Goal: Information Seeking & Learning: Learn about a topic

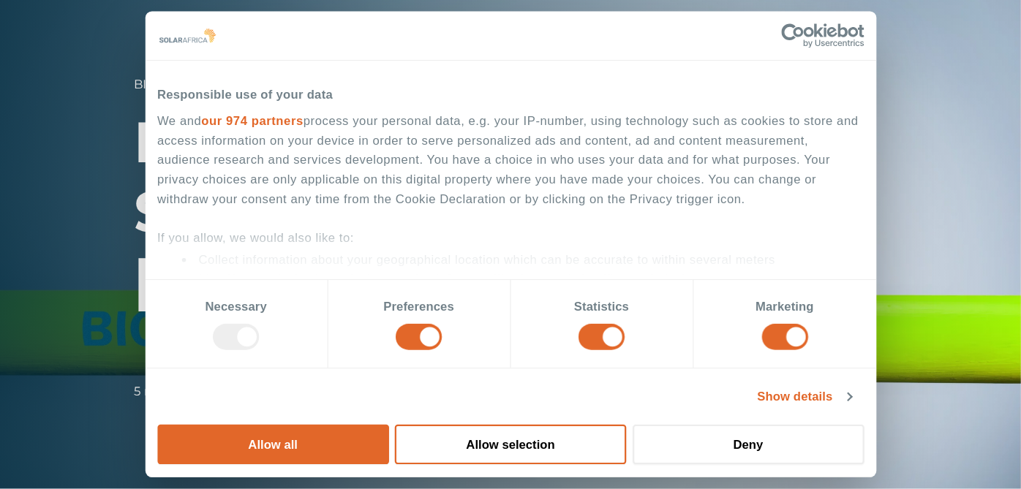
scroll to position [512, 0]
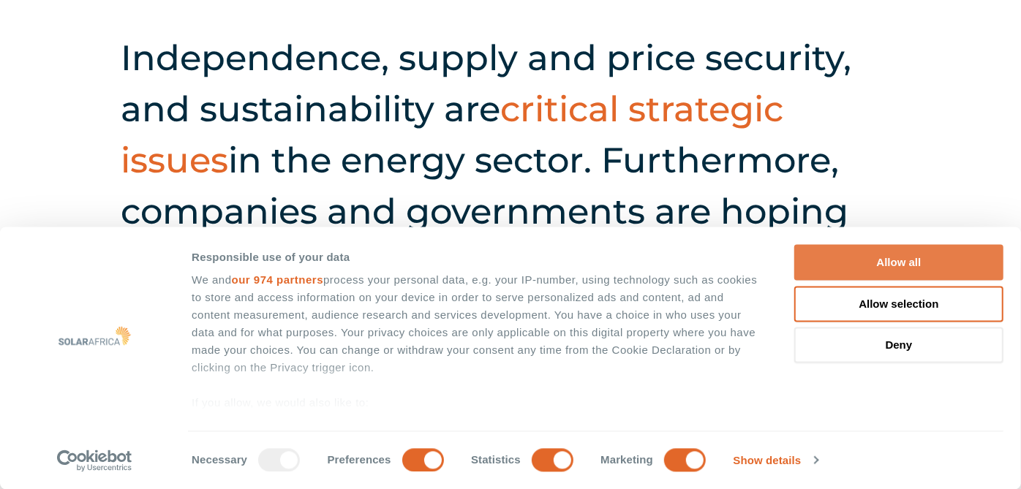
click at [885, 274] on button "Allow all" at bounding box center [898, 263] width 209 height 36
click at [880, 261] on button "Allow all" at bounding box center [898, 263] width 209 height 36
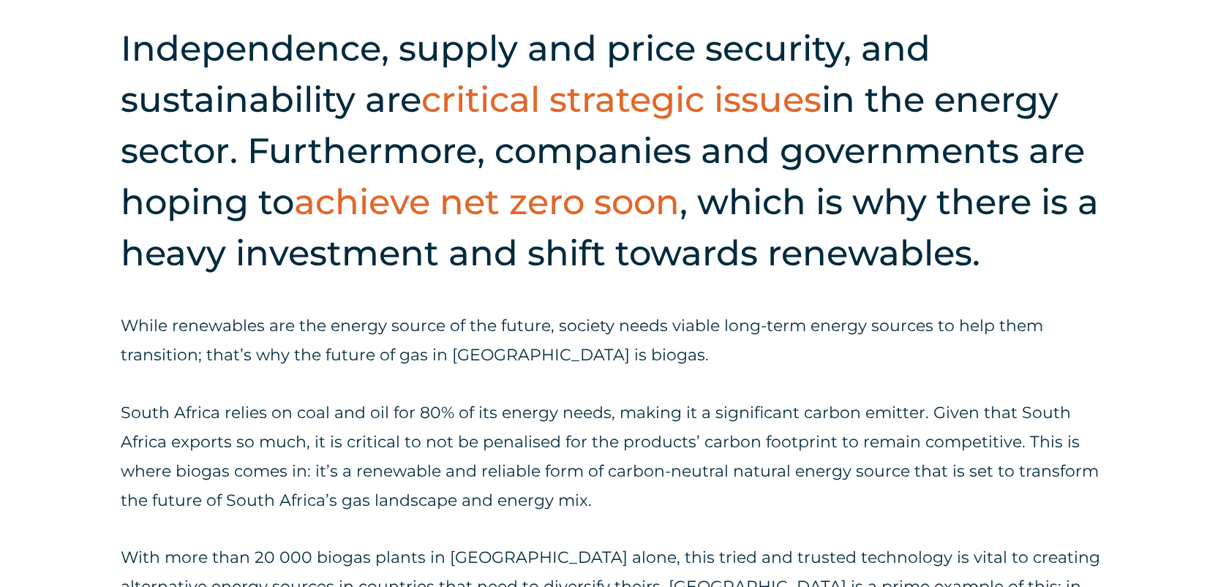
scroll to position [707, 0]
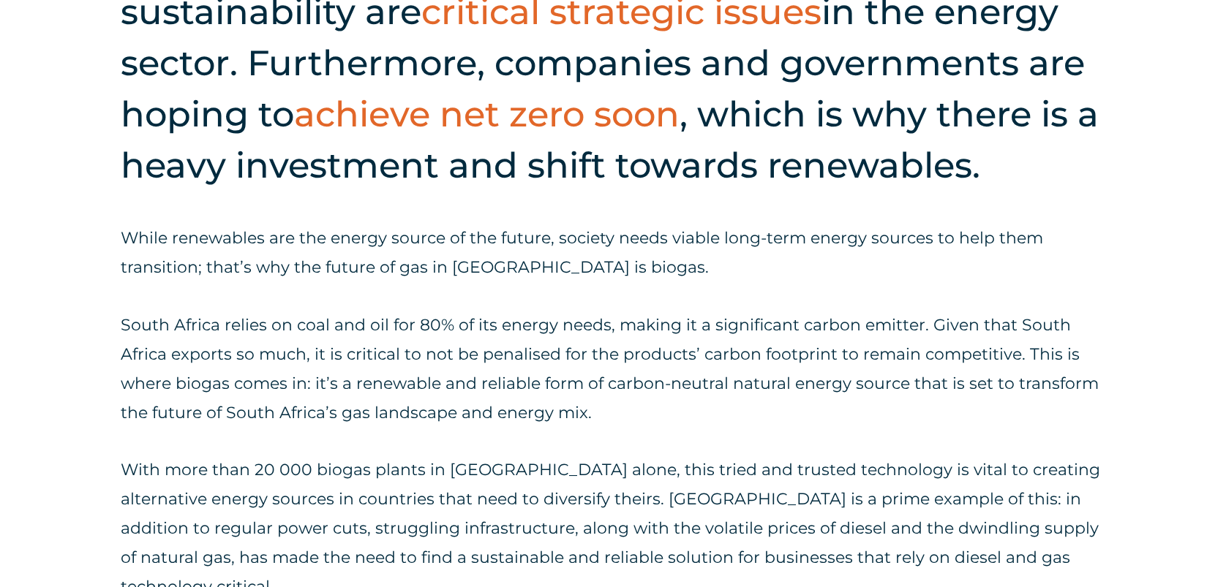
click at [478, 339] on p "South Africa relies on coal and oil for 80% of its energy needs, making it a si…" at bounding box center [613, 369] width 984 height 117
drag, startPoint x: 478, startPoint y: 339, endPoint x: 642, endPoint y: 403, distance: 176.4
click at [638, 401] on p "South Africa relies on coal and oil for 80% of its energy needs, making it a si…" at bounding box center [613, 369] width 984 height 117
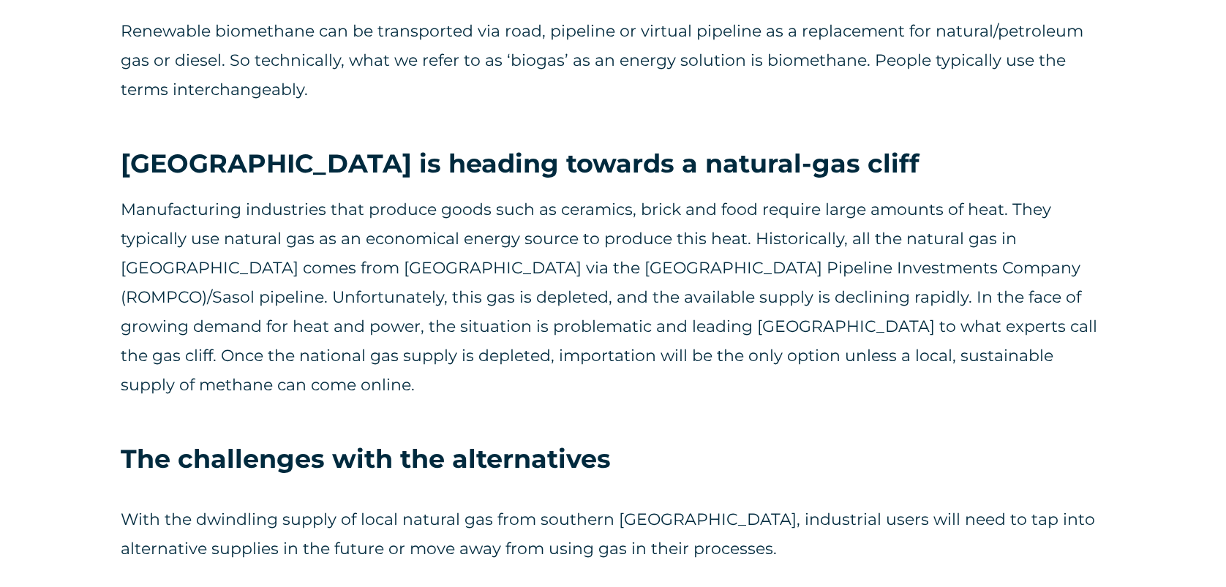
scroll to position [2170, 0]
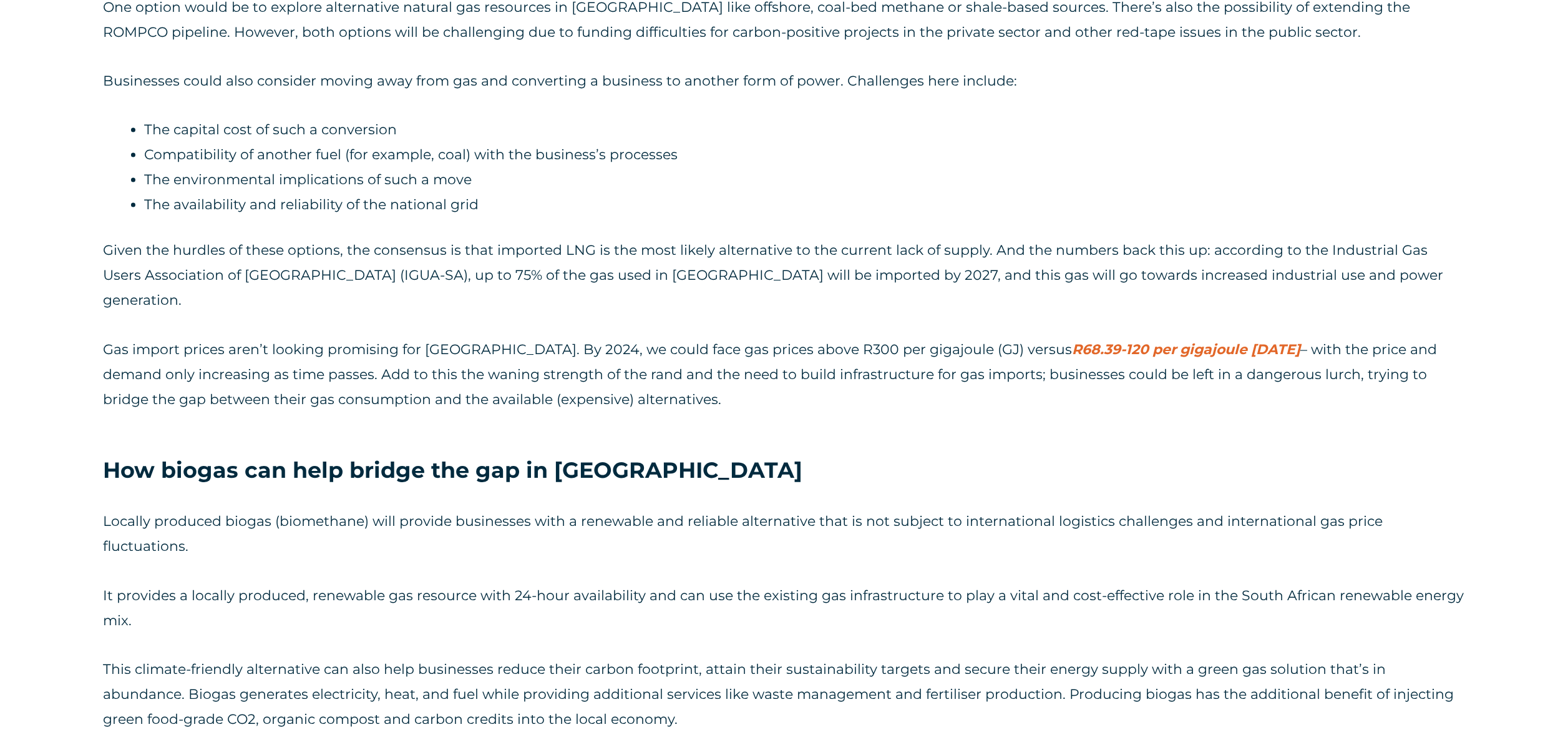
click at [396, 368] on div "With the dwindling supply of local natural gas from southern [GEOGRAPHIC_DATA],…" at bounding box center [784, 176] width 1362 height 535
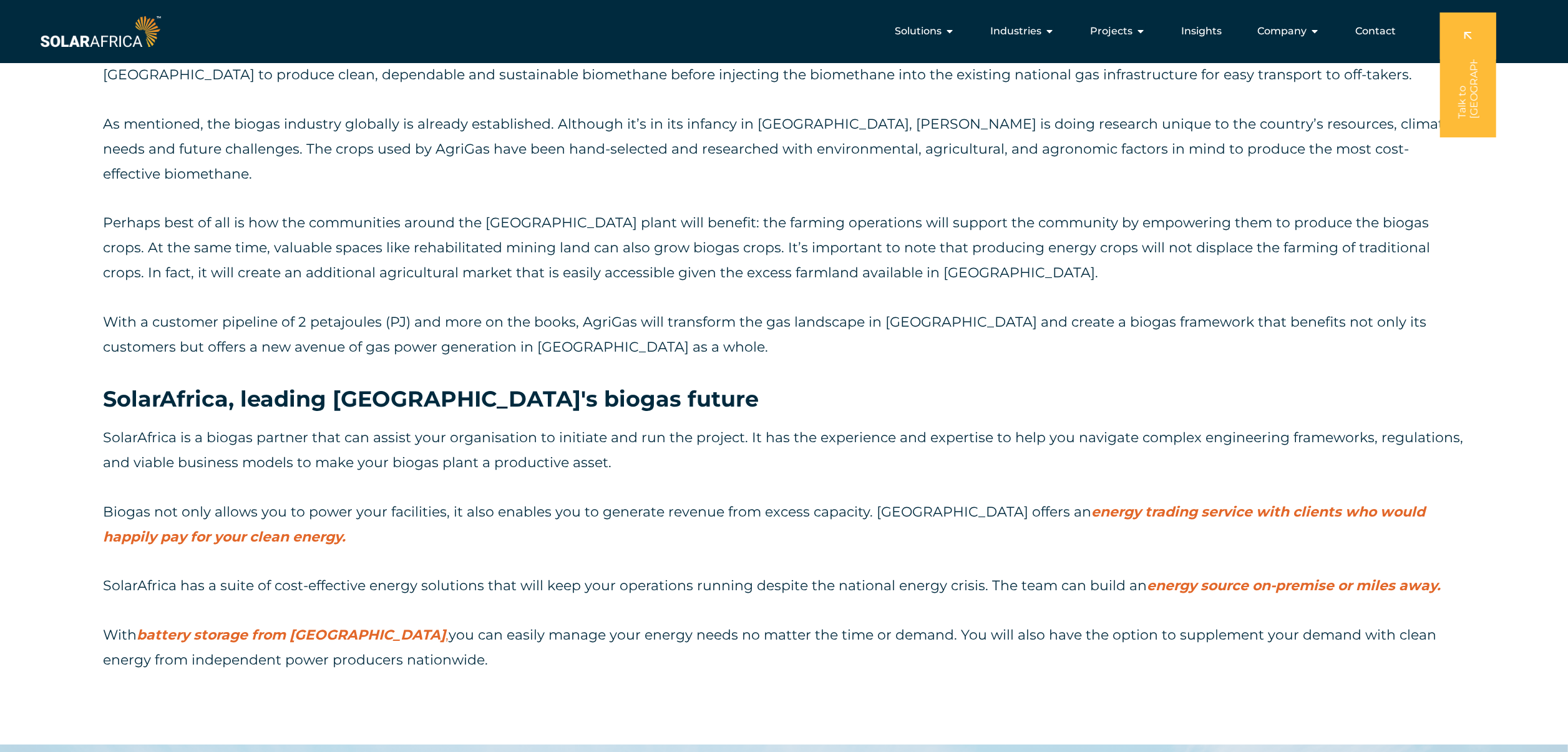
scroll to position [3891, 0]
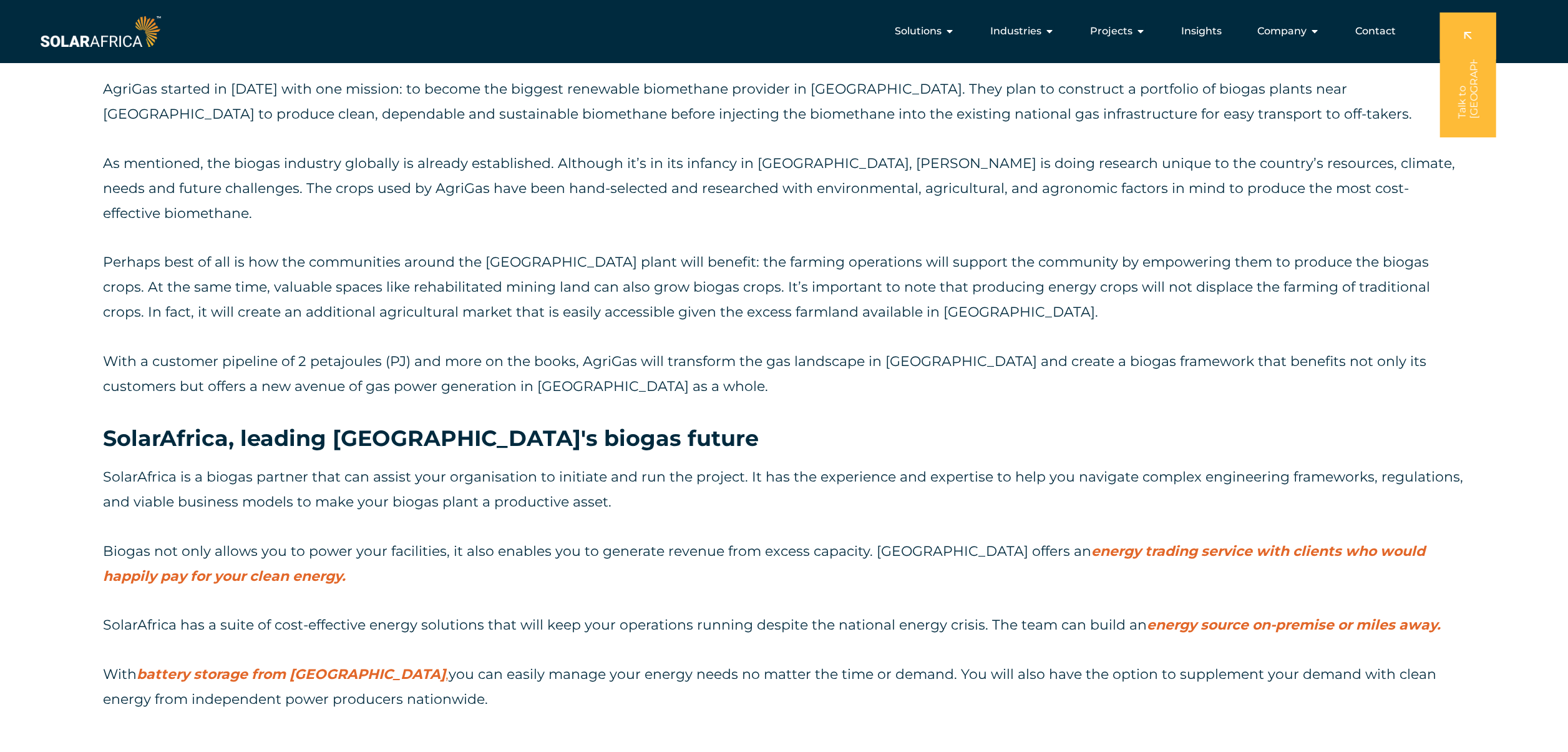
click at [702, 376] on p "SolarAfrica is a biogas partner that can assist your organisation to initiate a…" at bounding box center [784, 489] width 1362 height 50
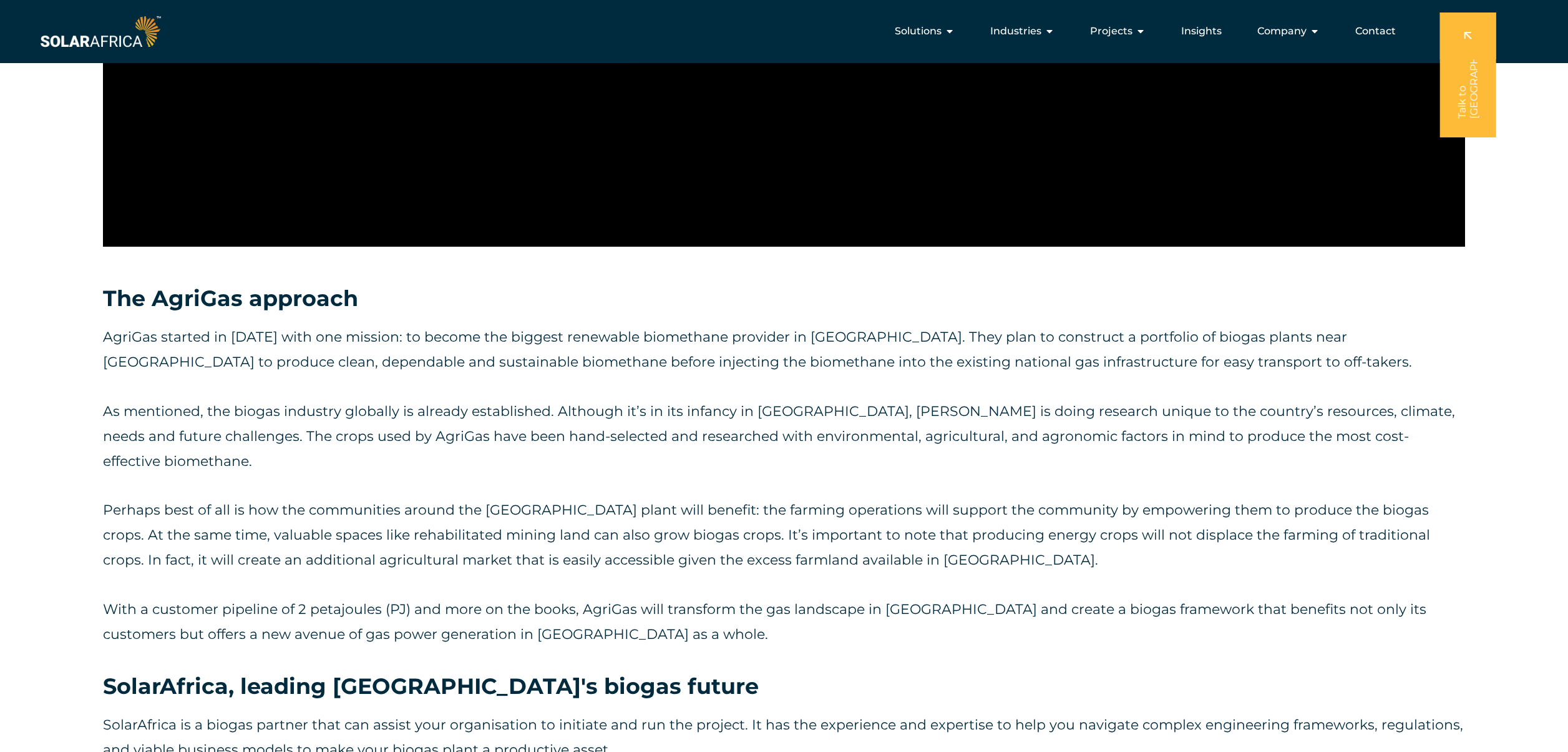
scroll to position [3642, 0]
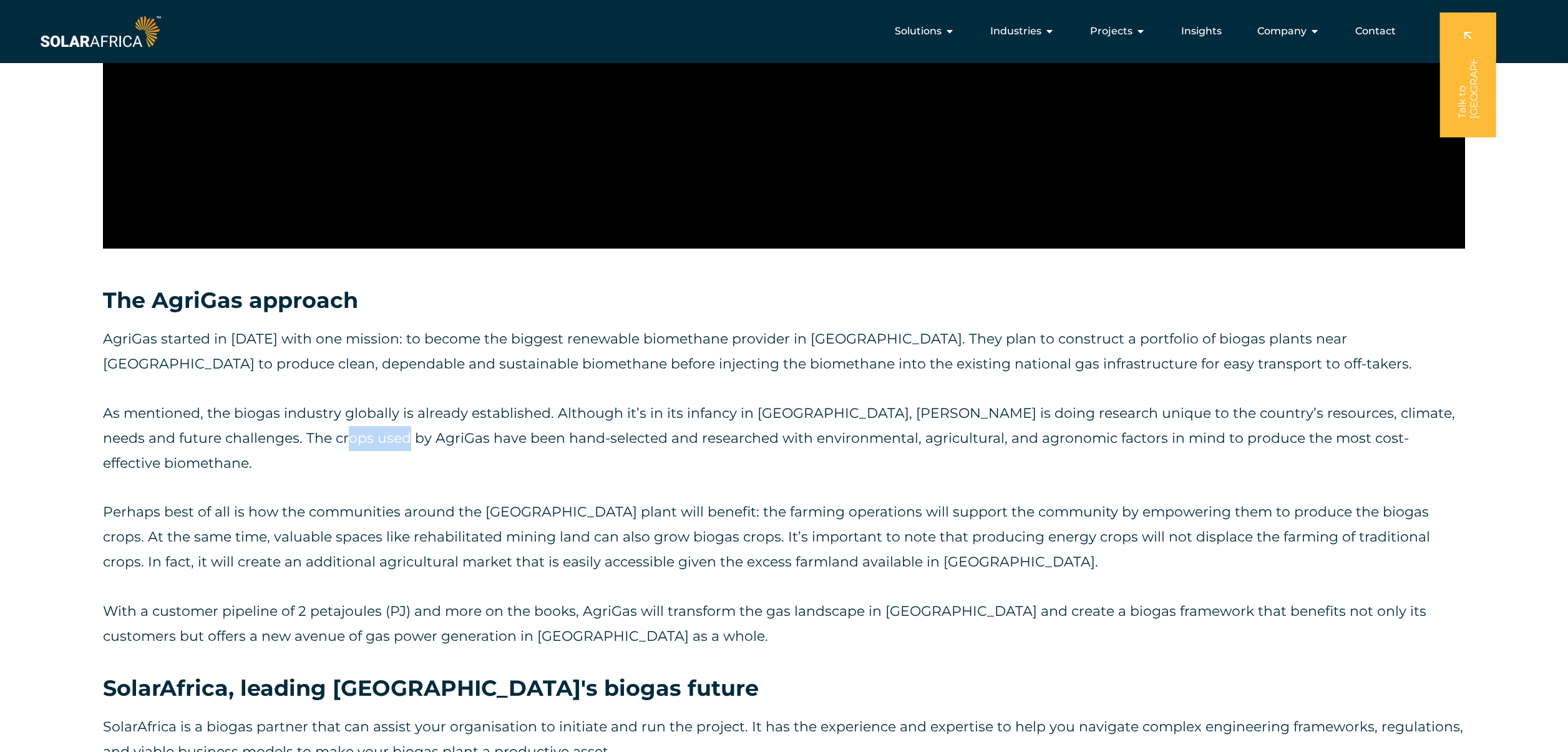
drag, startPoint x: 308, startPoint y: 360, endPoint x: 375, endPoint y: 363, distance: 67.1
click at [370, 376] on p "As mentioned, the biogas industry globally is already established. Although it’…" at bounding box center [784, 439] width 1362 height 75
click at [375, 376] on p "As mentioned, the biogas industry globally is already established. Although it’…" at bounding box center [784, 439] width 1362 height 75
click at [558, 376] on p "As mentioned, the biogas industry globally is already established. Although it’…" at bounding box center [784, 439] width 1362 height 75
drag, startPoint x: 103, startPoint y: 264, endPoint x: 148, endPoint y: 265, distance: 45.0
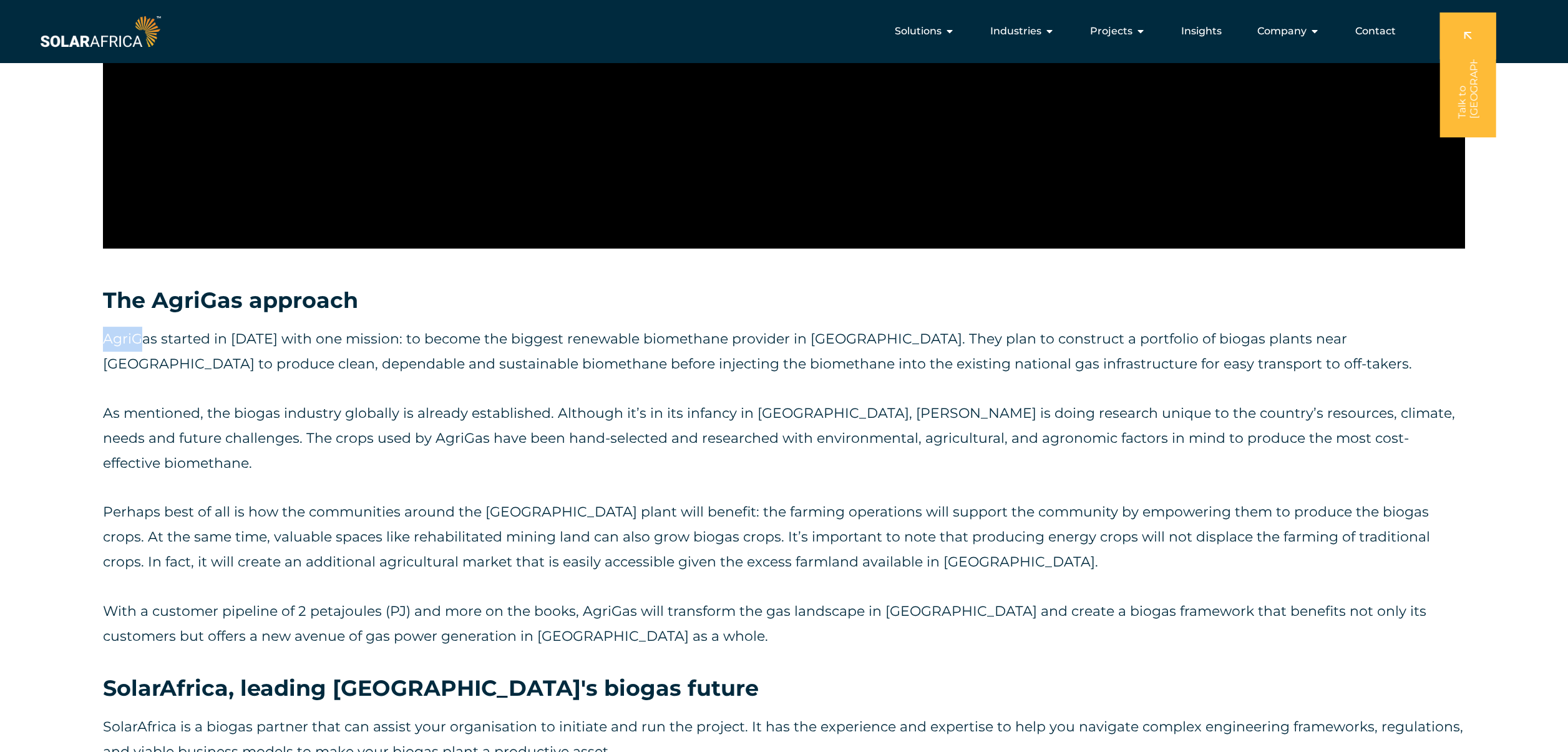
click at [148, 326] on p "AgriGas started in [DATE] with one mission: to become the biggest renewable bio…" at bounding box center [784, 351] width 1362 height 50
click at [154, 326] on p "AgriGas started in [DATE] with one mission: to become the biggest renewable bio…" at bounding box center [784, 351] width 1362 height 50
drag, startPoint x: 148, startPoint y: 262, endPoint x: 78, endPoint y: 263, distance: 70.0
click at [78, 263] on div "The AgriGas approach AgriGas started in [DATE] with one mission: to become the …" at bounding box center [784, 257] width 1568 height 1551
copy p "AgriGas"
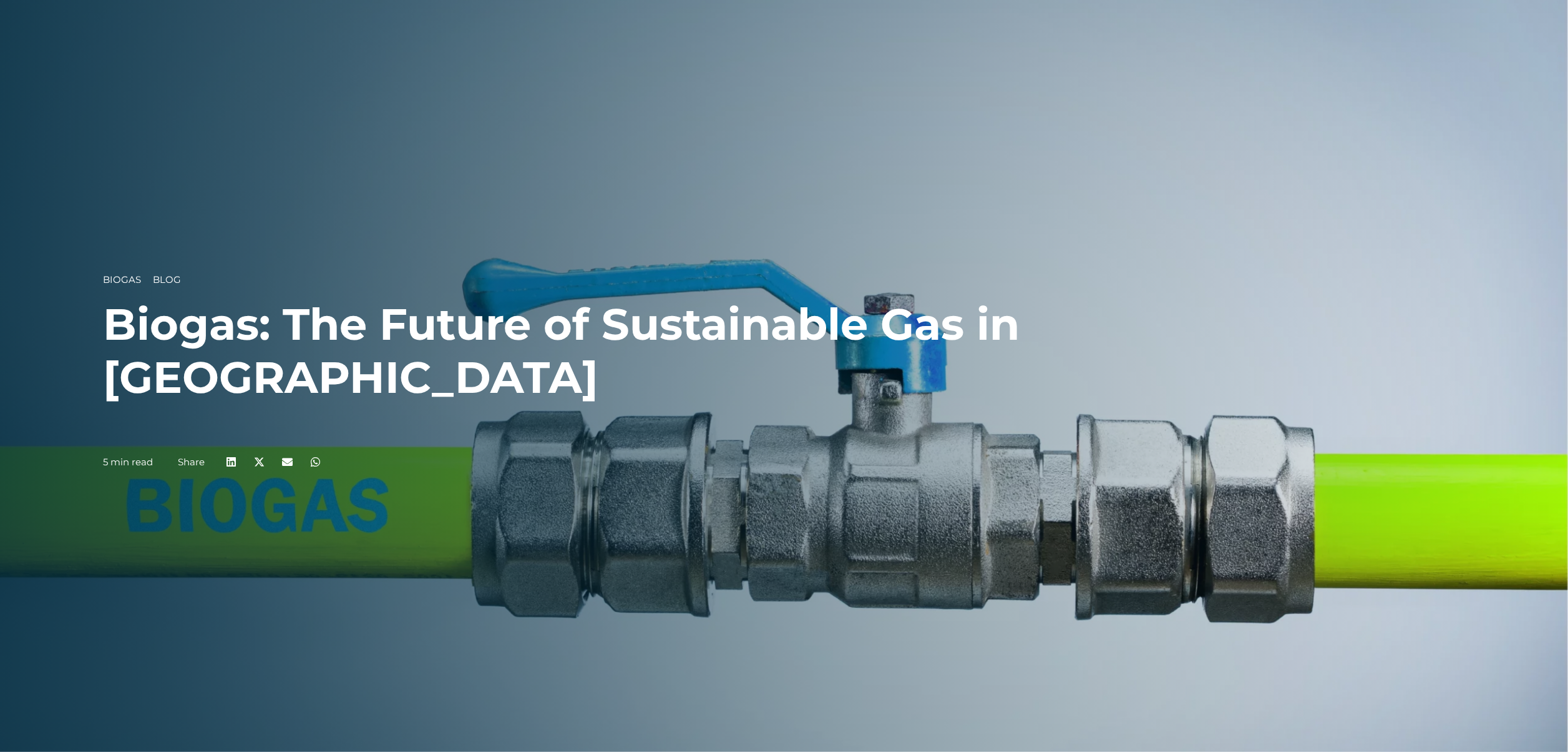
scroll to position [749, 0]
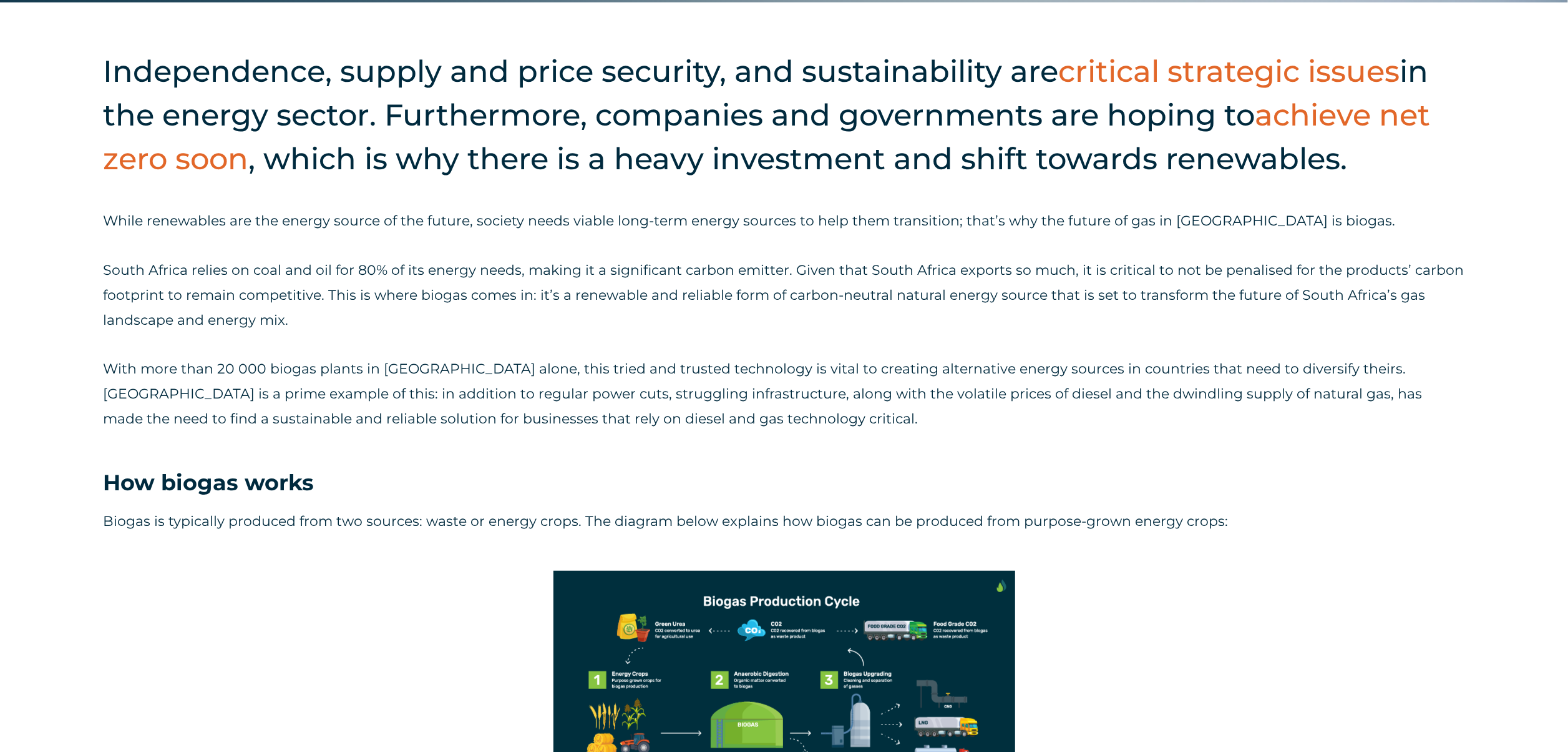
click at [570, 345] on div "While renewables are the energy source of the future, society needs viable long…" at bounding box center [784, 319] width 1362 height 223
click at [572, 364] on p "With more than 20 000 biogas plants in [GEOGRAPHIC_DATA] alone, this tried and …" at bounding box center [784, 394] width 1362 height 75
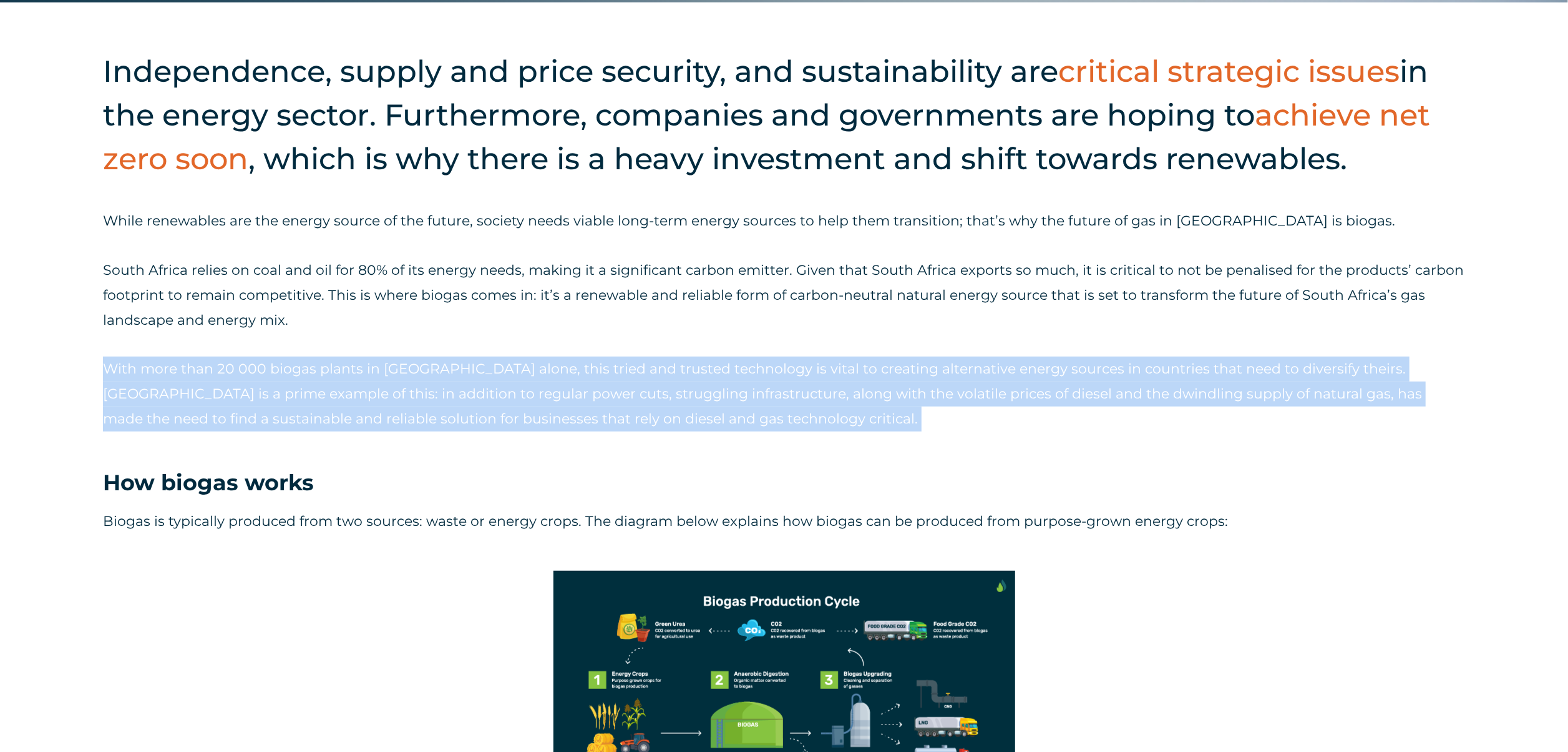
click at [572, 365] on p "With more than 20 000 biogas plants in [GEOGRAPHIC_DATA] alone, this tried and …" at bounding box center [784, 394] width 1362 height 75
drag, startPoint x: 572, startPoint y: 365, endPoint x: 653, endPoint y: 429, distance: 103.2
click at [635, 376] on div "While renewables are the energy source of the future, society needs viable long…" at bounding box center [784, 332] width 1362 height 248
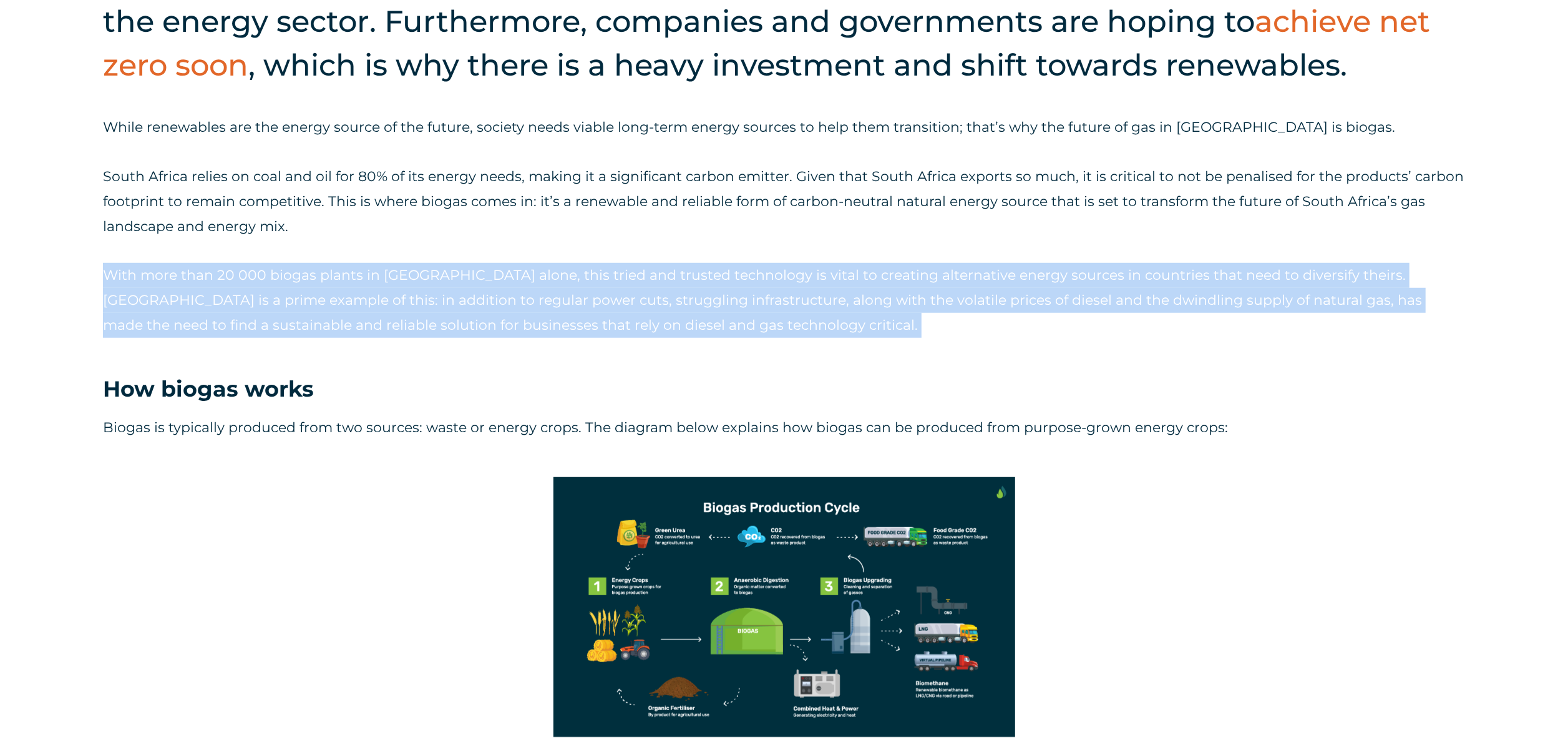
scroll to position [874, 0]
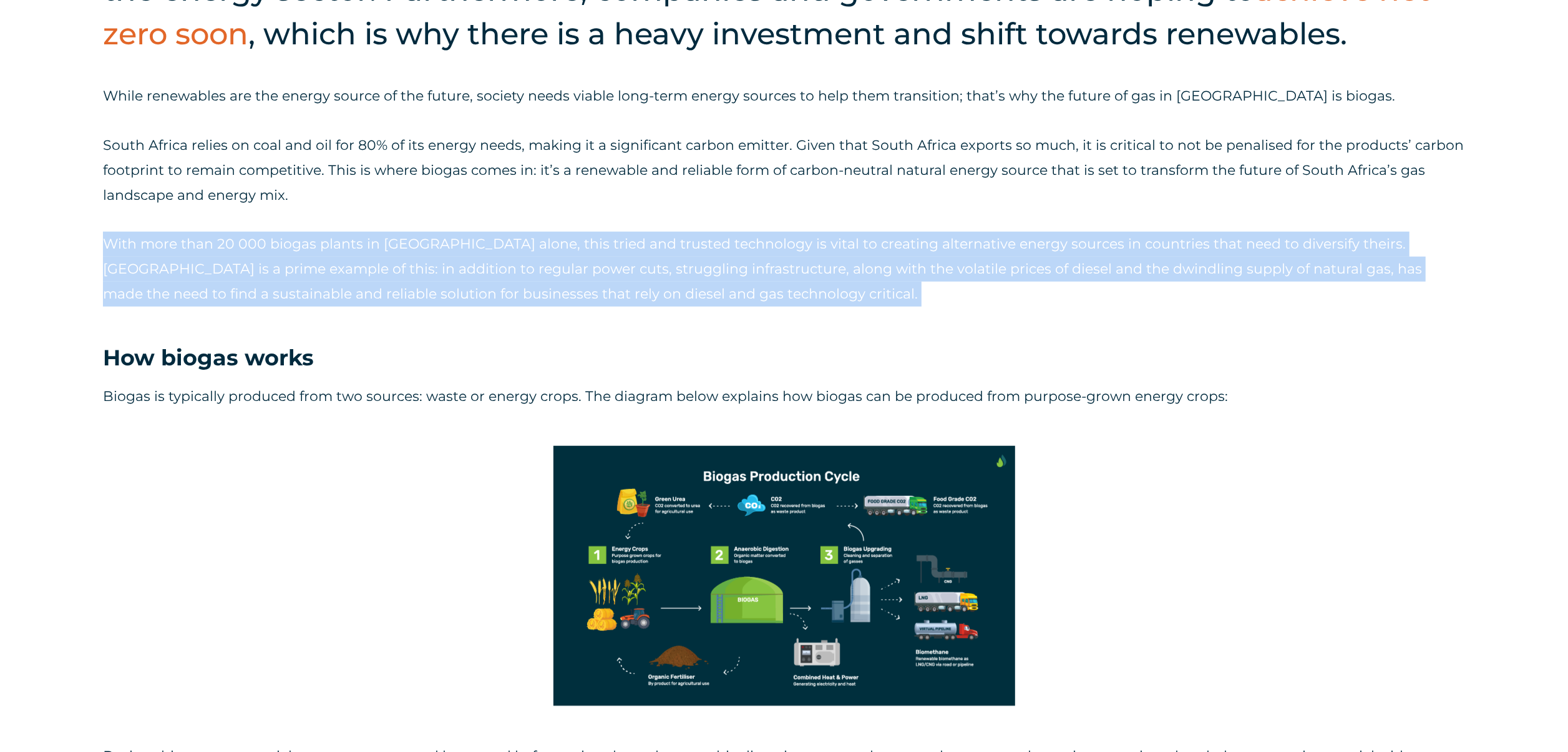
click at [784, 230] on div "While renewables are the energy source of the future, society needs viable long…" at bounding box center [784, 195] width 1362 height 223
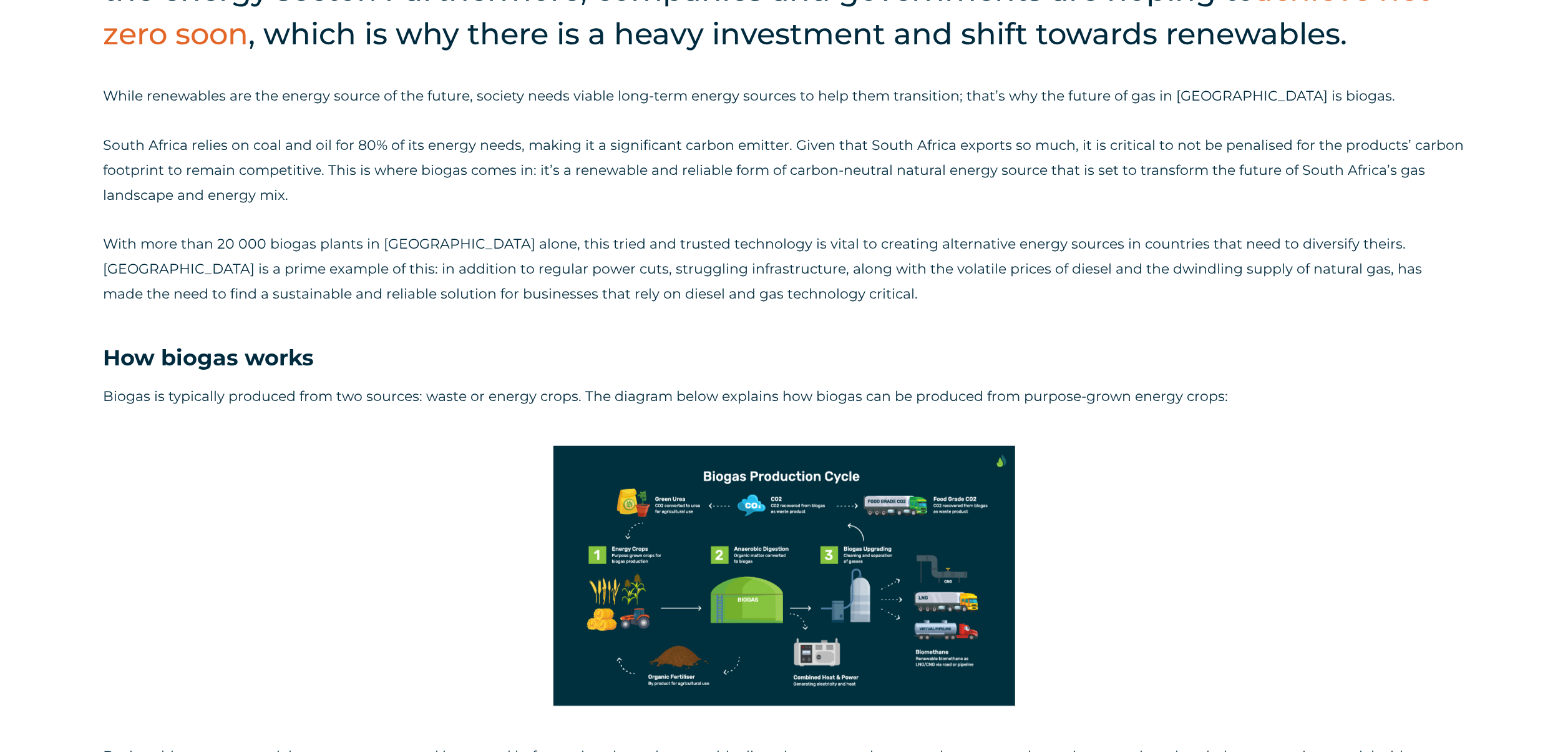
click at [591, 352] on h3 "How biogas works" at bounding box center [784, 358] width 1362 height 29
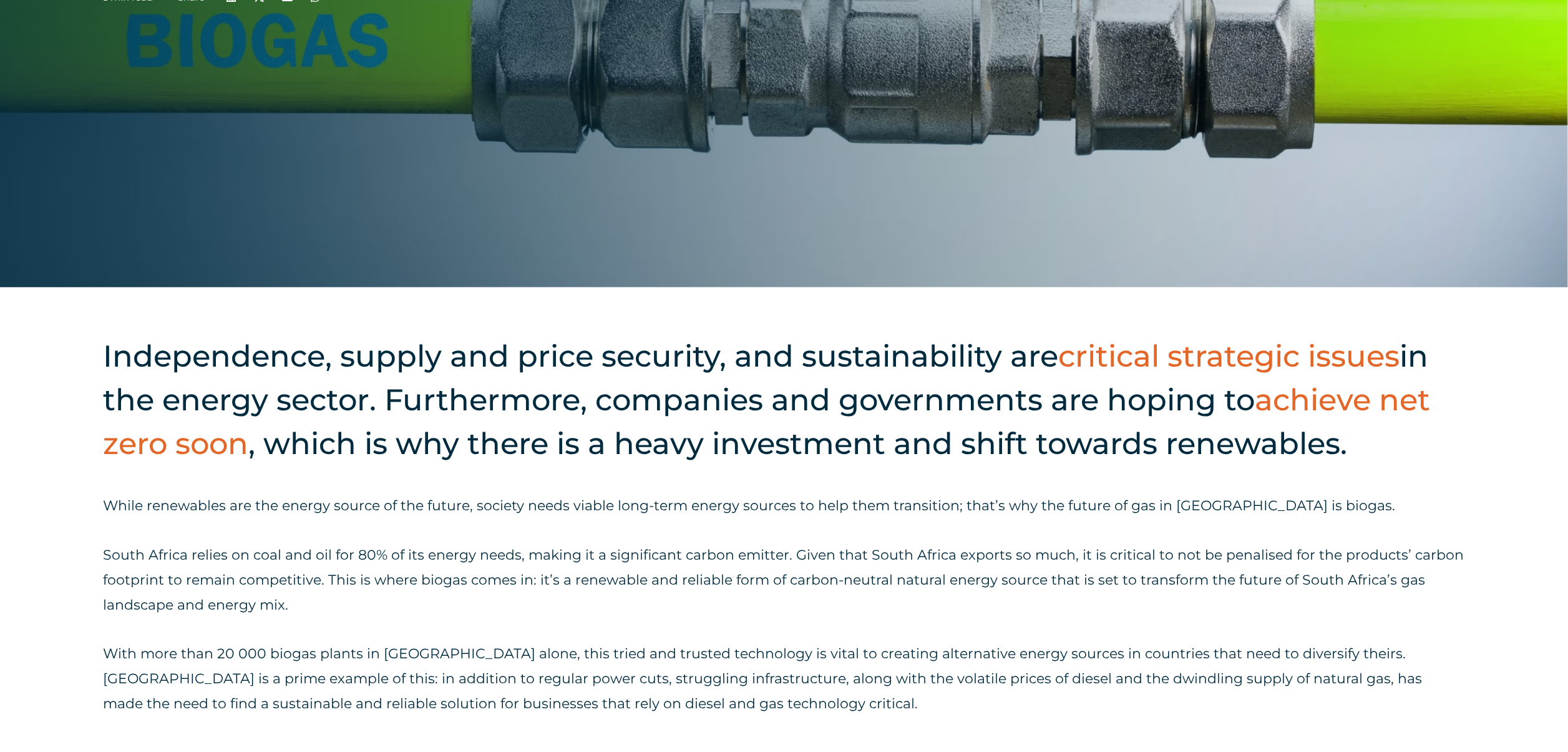
scroll to position [499, 0]
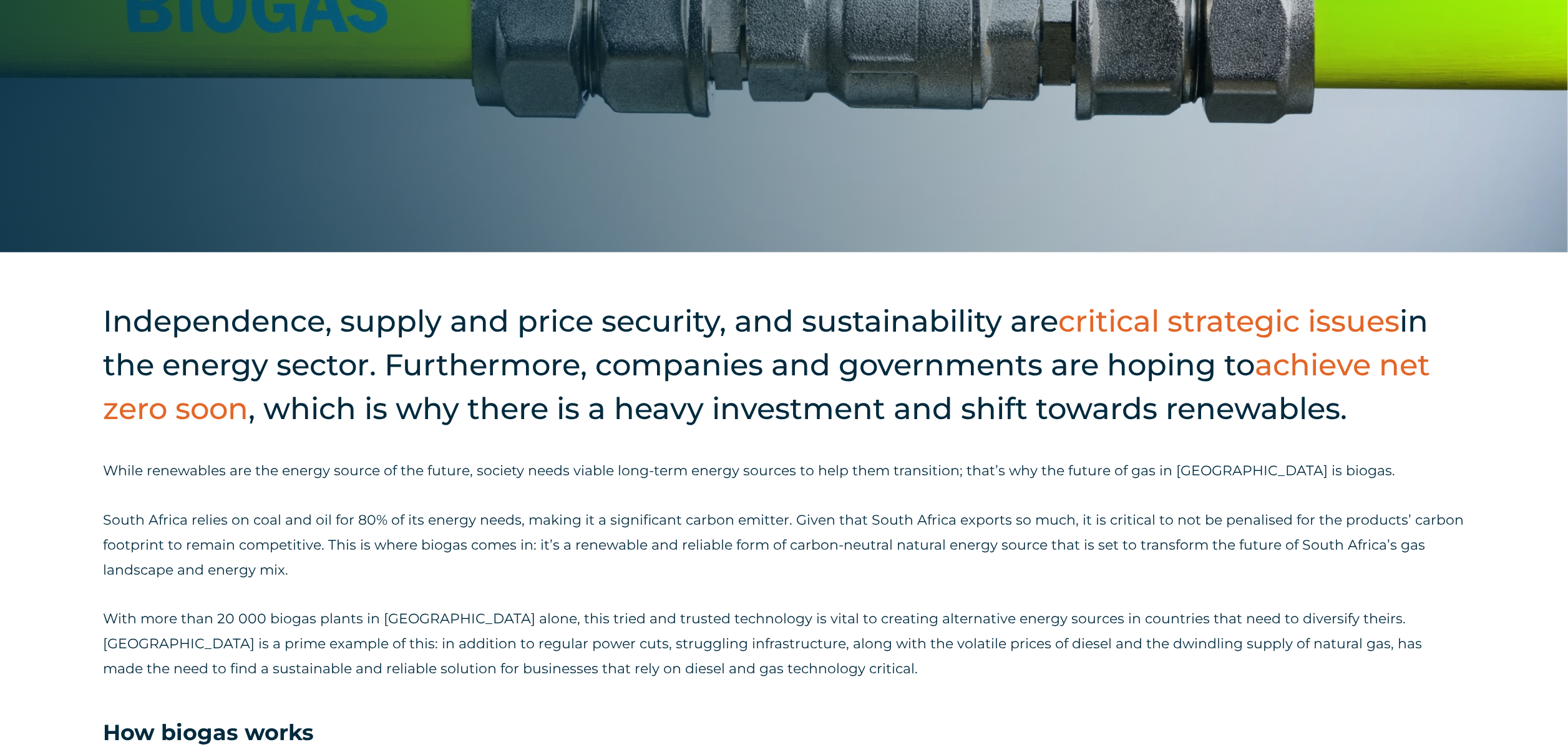
click at [784, 376] on h2 "Independence, supply and price security, and sustainability are critical strate…" at bounding box center [784, 364] width 1362 height 131
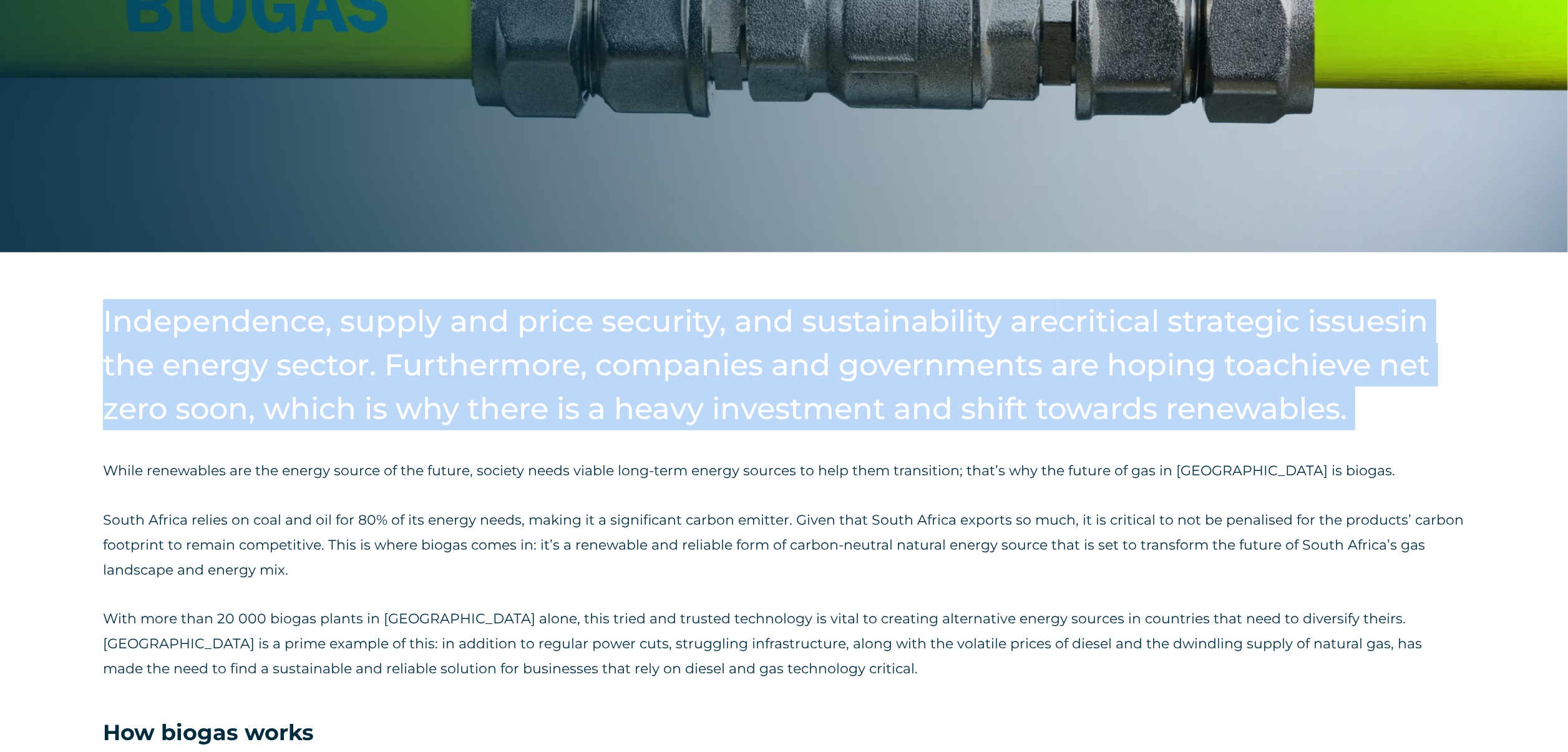
click at [784, 376] on h2 "Independence, supply and price security, and sustainability are critical strate…" at bounding box center [784, 364] width 1362 height 131
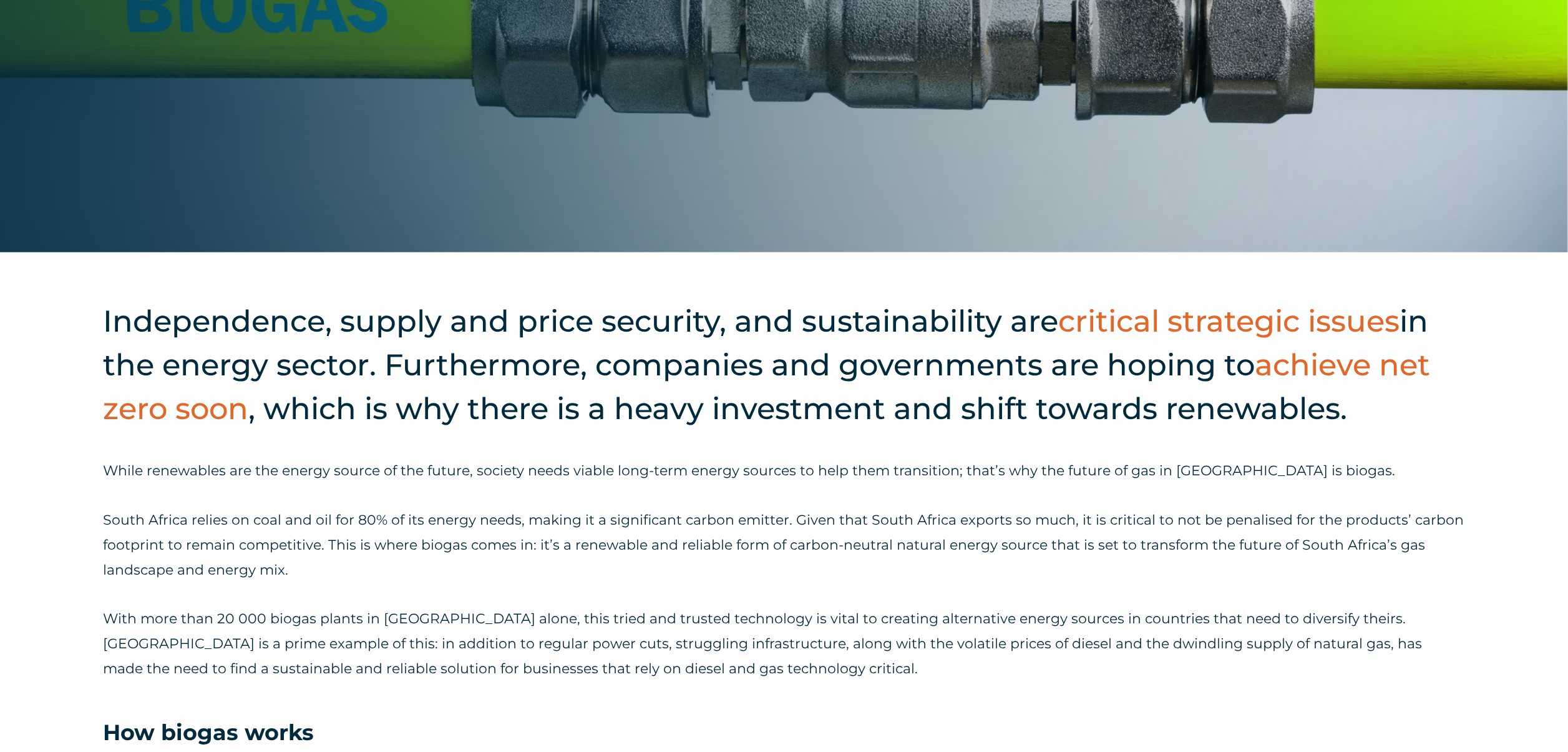
drag, startPoint x: 821, startPoint y: 397, endPoint x: 705, endPoint y: 461, distance: 132.5
click at [705, 376] on p "While renewables are the energy source of the future, society needs viable long…" at bounding box center [784, 470] width 1362 height 25
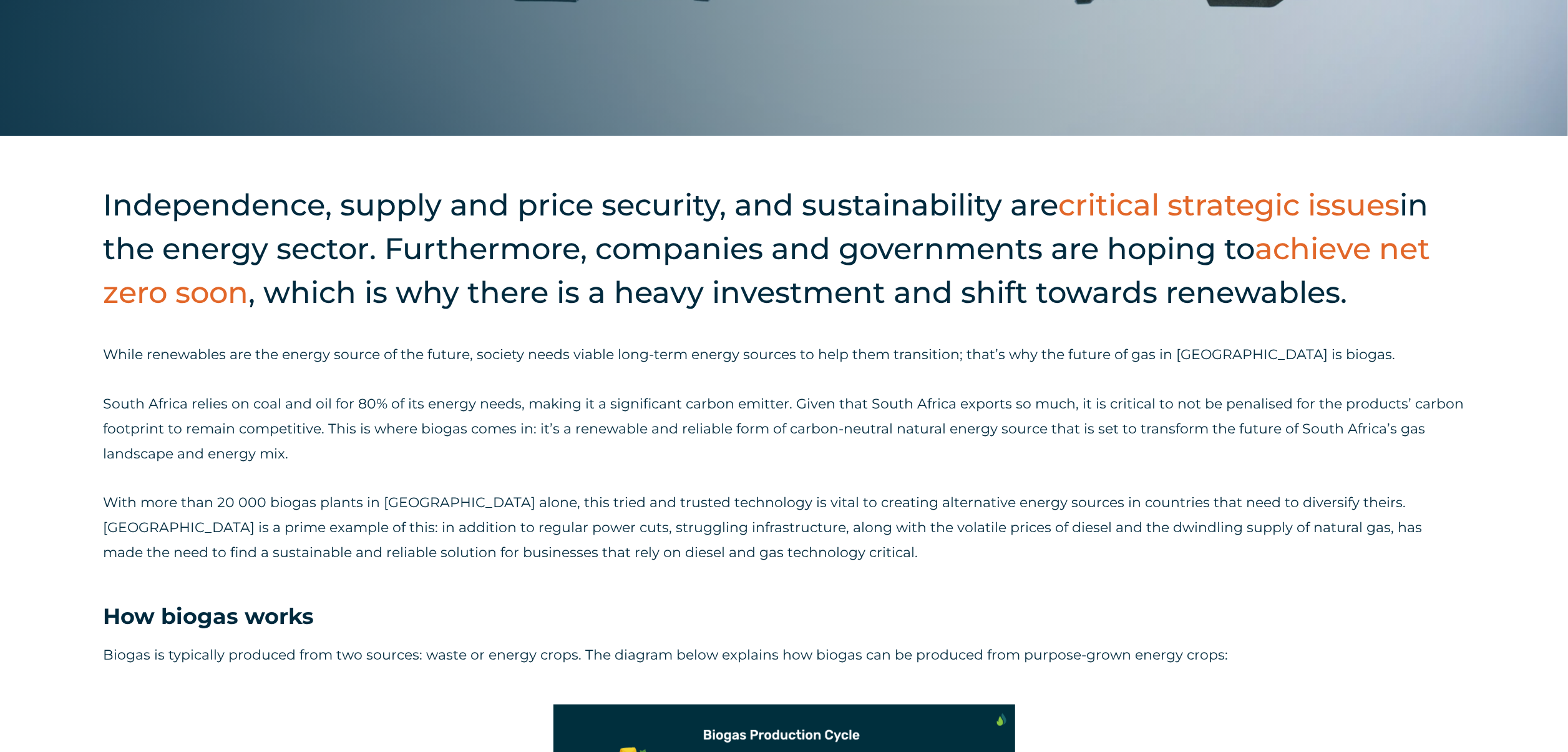
scroll to position [749, 0]
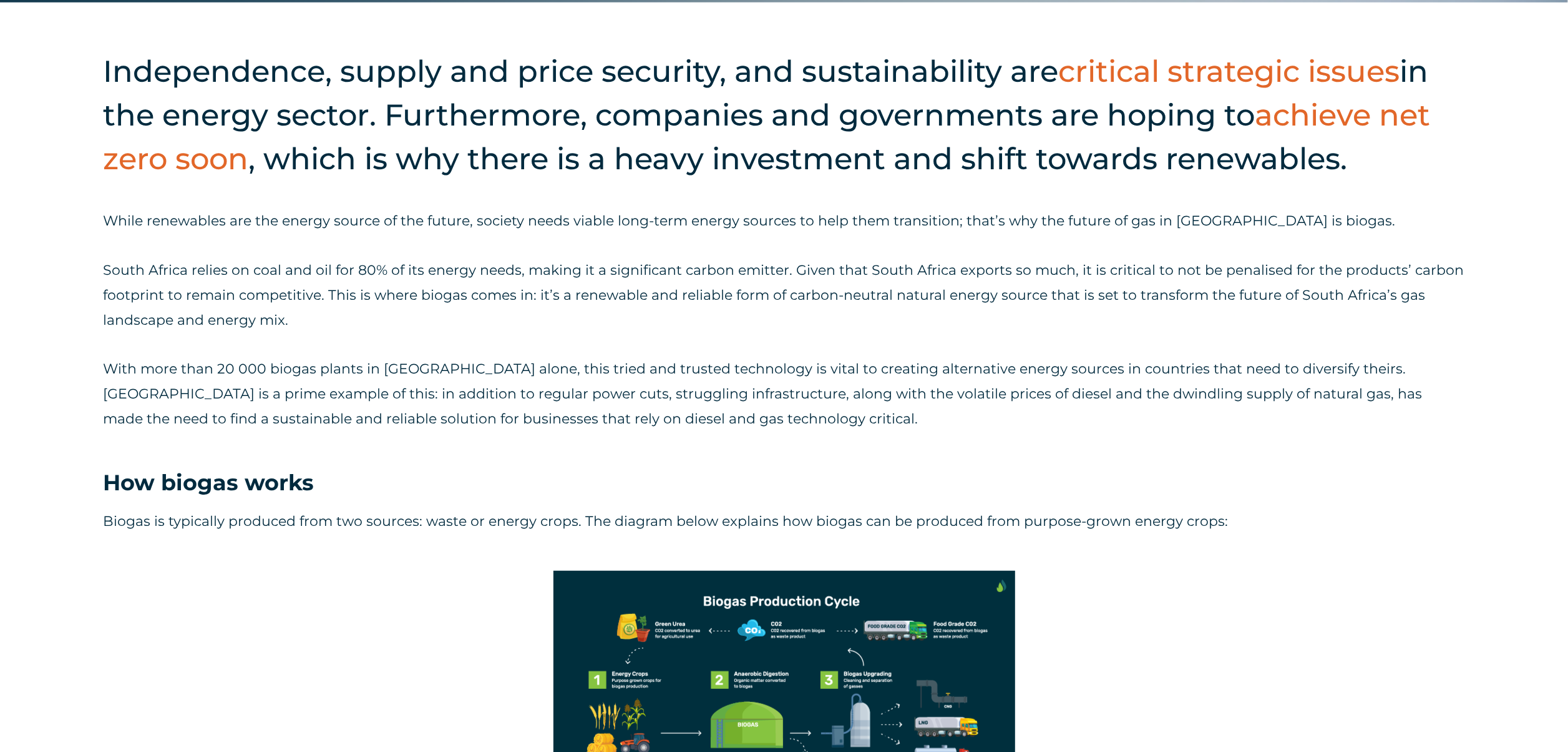
click at [429, 286] on p "South Africa relies on coal and oil for 80% of its energy needs, making it a si…" at bounding box center [784, 295] width 1362 height 75
click at [438, 321] on p "South Africa relies on coal and oil for 80% of its energy needs, making it a si…" at bounding box center [784, 295] width 1362 height 75
click at [351, 273] on p "South Africa relies on coal and oil for 80% of its energy needs, making it a si…" at bounding box center [784, 295] width 1362 height 75
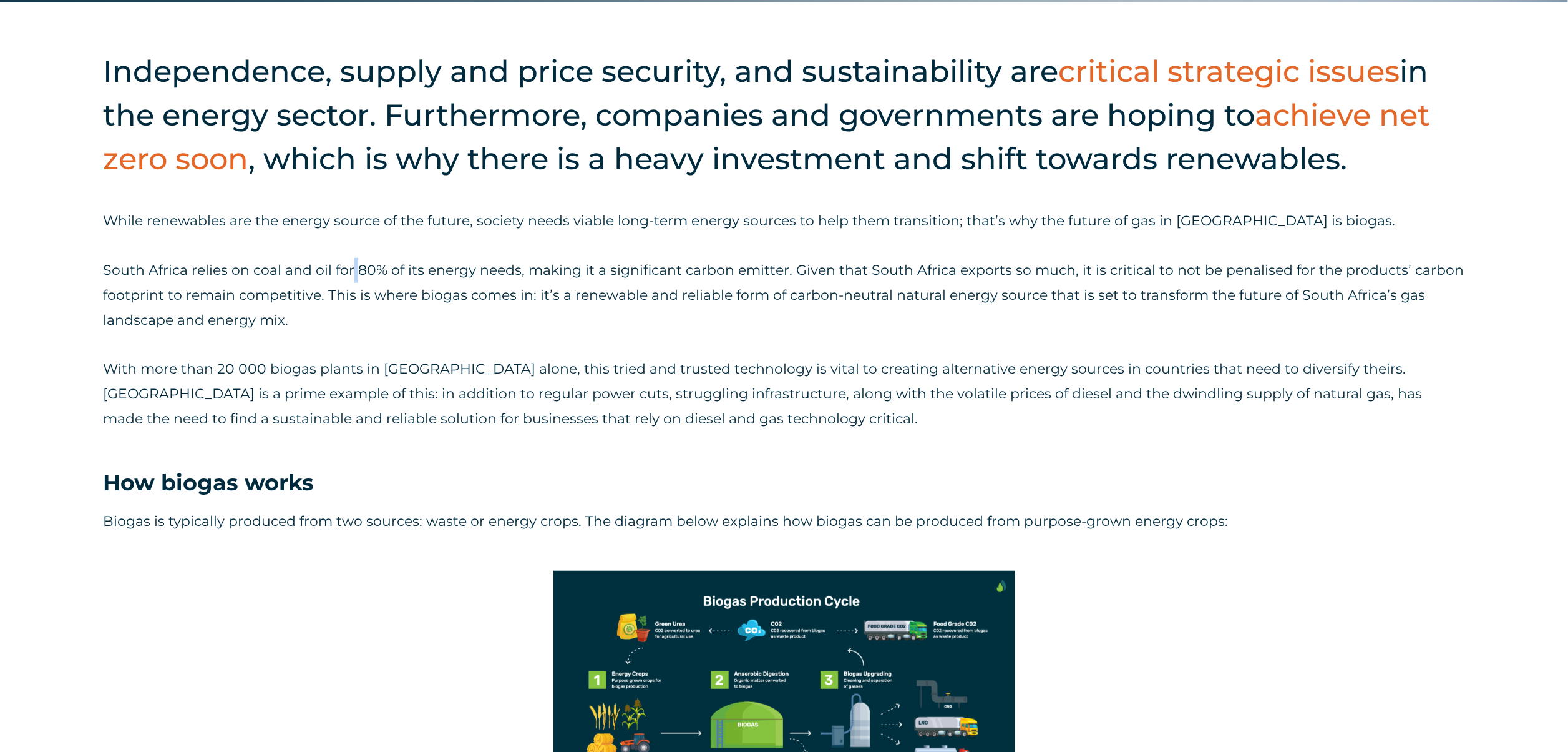
click at [351, 273] on p "South Africa relies on coal and oil for 80% of its energy needs, making it a si…" at bounding box center [784, 295] width 1362 height 75
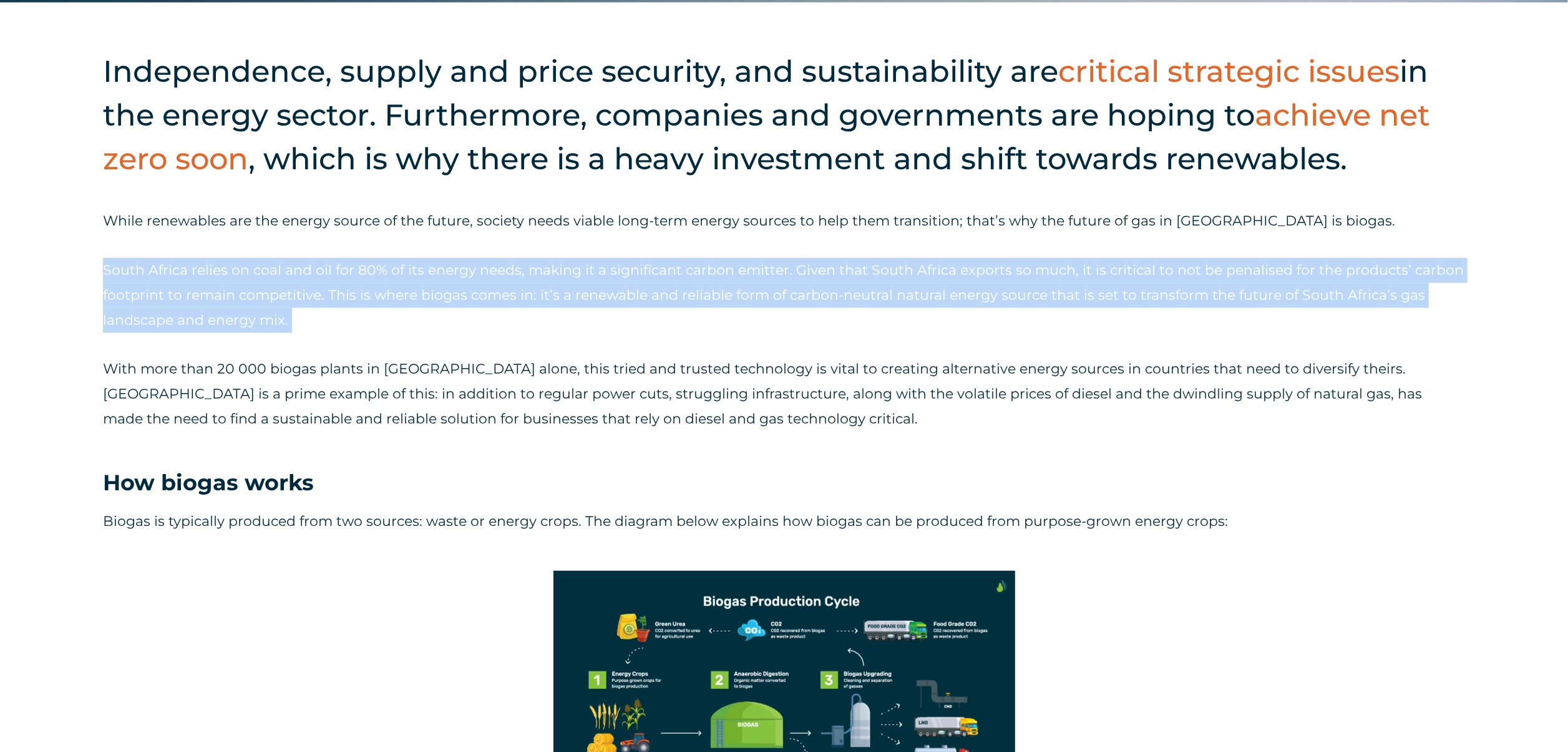
click at [353, 271] on p "South Africa relies on coal and oil for 80% of its energy needs, making it a si…" at bounding box center [784, 295] width 1362 height 75
drag, startPoint x: 353, startPoint y: 271, endPoint x: 645, endPoint y: 463, distance: 349.5
click at [784, 300] on p "South Africa relies on coal and oil for 80% of its energy needs, making it a si…" at bounding box center [784, 295] width 1362 height 75
